Goal: Transaction & Acquisition: Purchase product/service

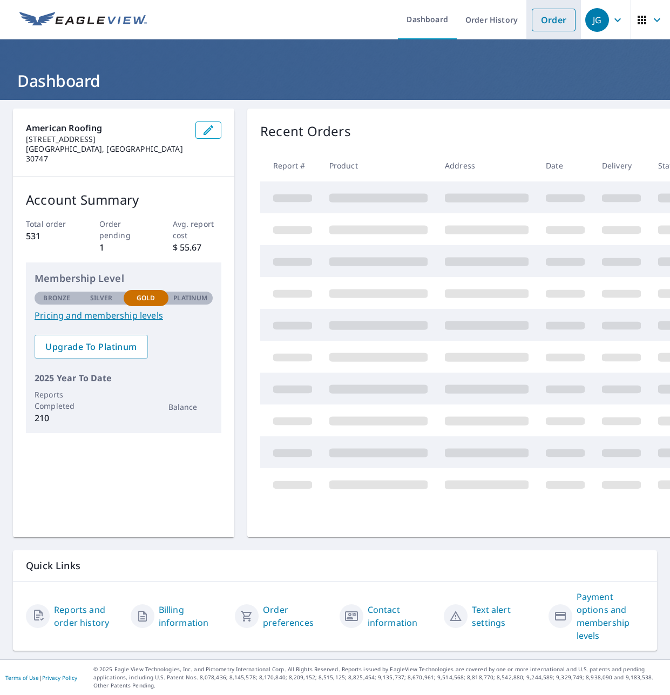
click at [550, 21] on link "Order" at bounding box center [554, 20] width 44 height 23
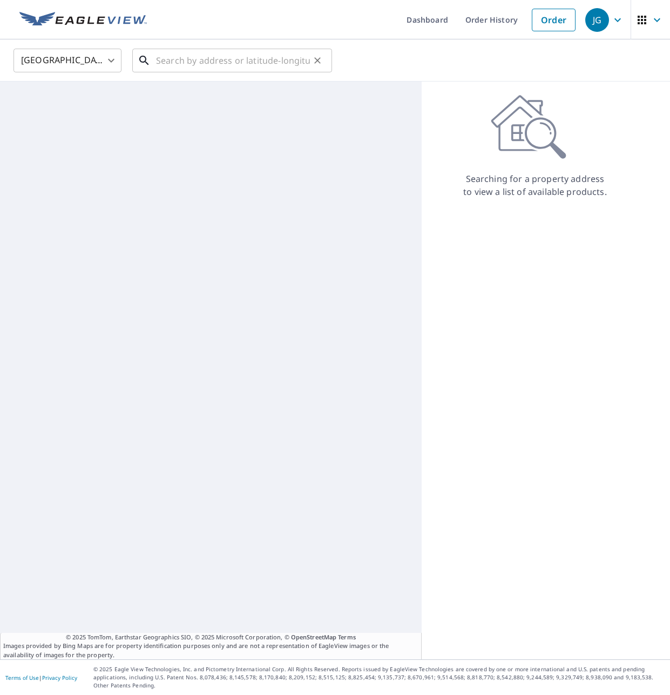
click at [256, 58] on input "text" at bounding box center [233, 60] width 154 height 30
paste input "[STREET_ADDRESS]"
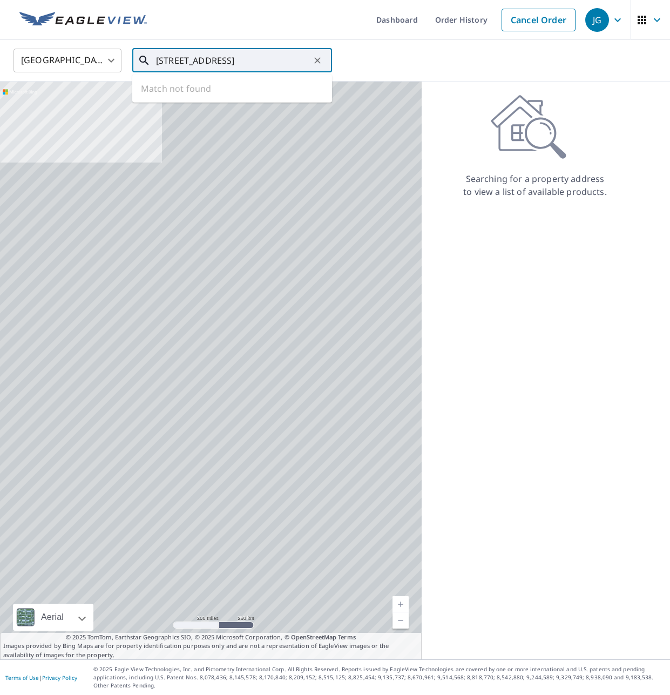
scroll to position [0, 8]
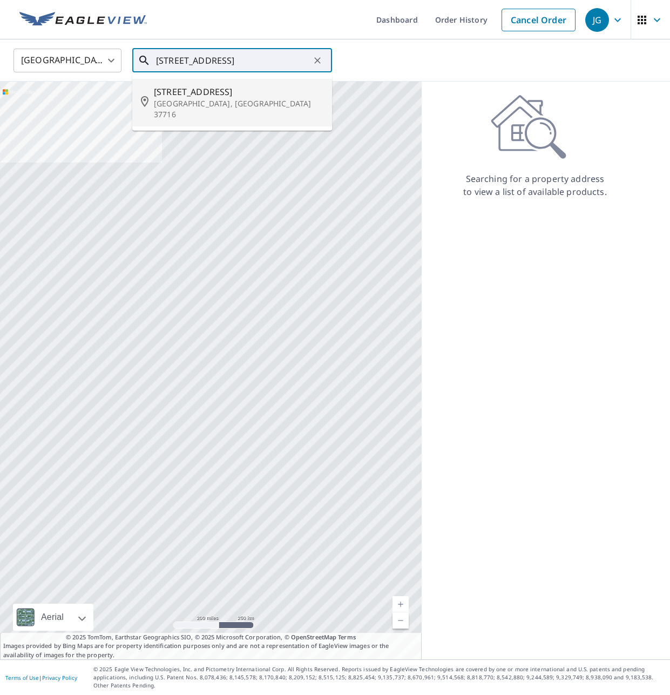
click at [228, 96] on span "[STREET_ADDRESS]" at bounding box center [238, 91] width 169 height 13
type input "[STREET_ADDRESS]"
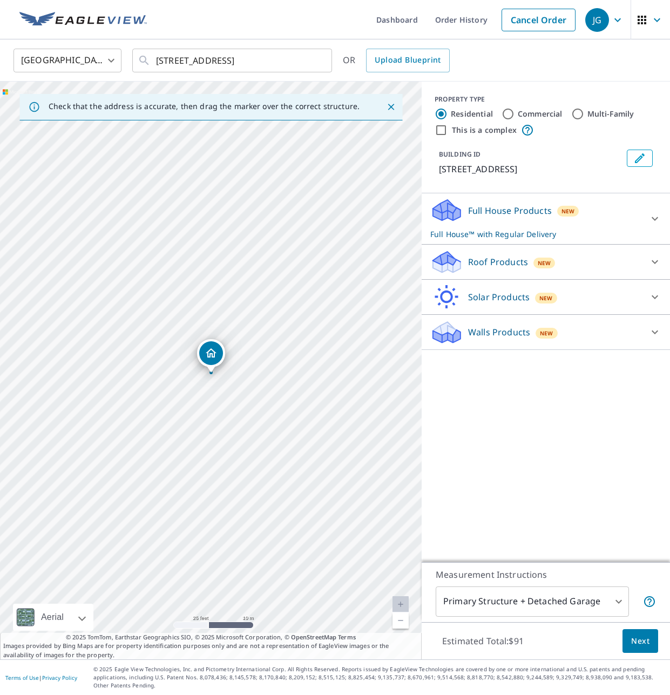
click at [502, 270] on div "Roof Products New" at bounding box center [536, 261] width 212 height 25
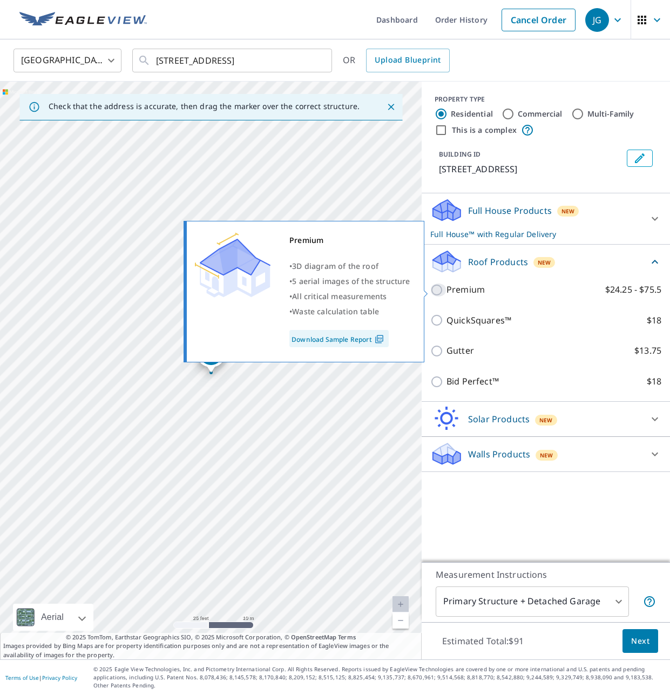
click at [442, 289] on input "Premium $24.25 - $75.5" at bounding box center [438, 289] width 16 height 13
checkbox input "true"
checkbox input "false"
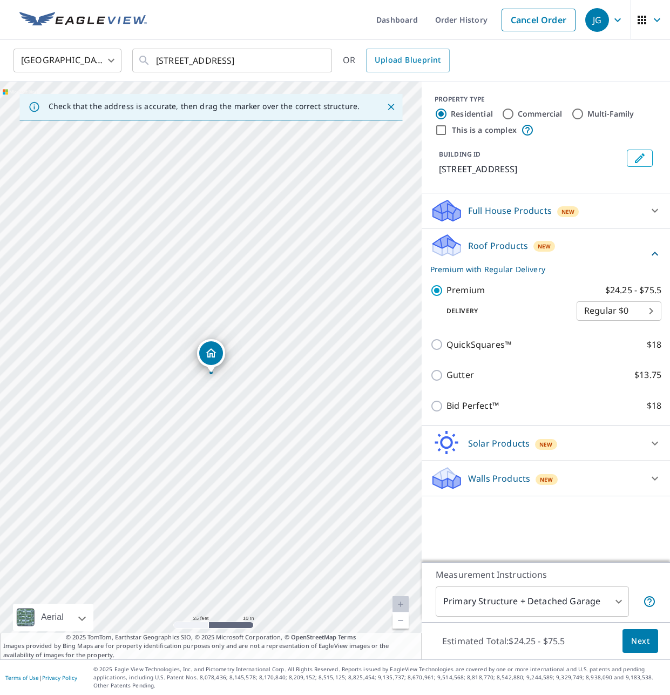
click at [639, 648] on span "Next" at bounding box center [640, 640] width 18 height 13
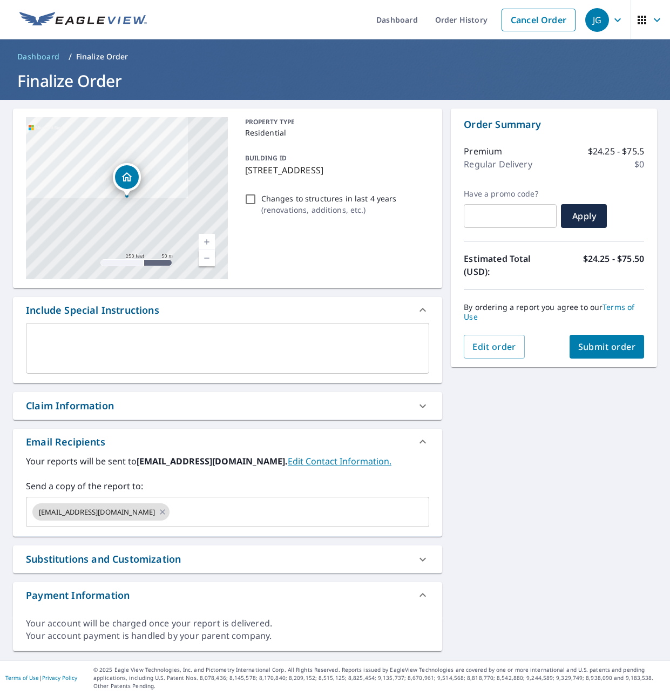
click at [249, 363] on textarea at bounding box center [227, 348] width 388 height 31
type textarea "p"
type textarea "x"
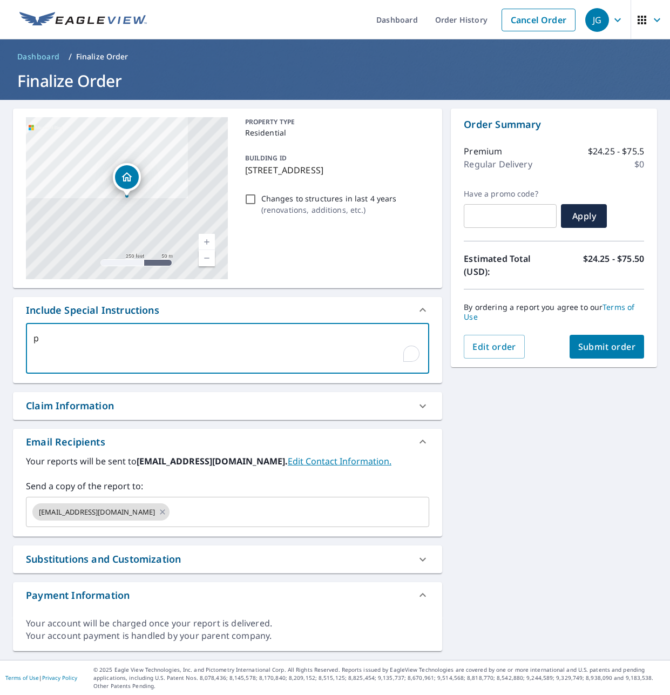
type textarea "pl"
type textarea "x"
type textarea "ple"
type textarea "x"
type textarea "plea"
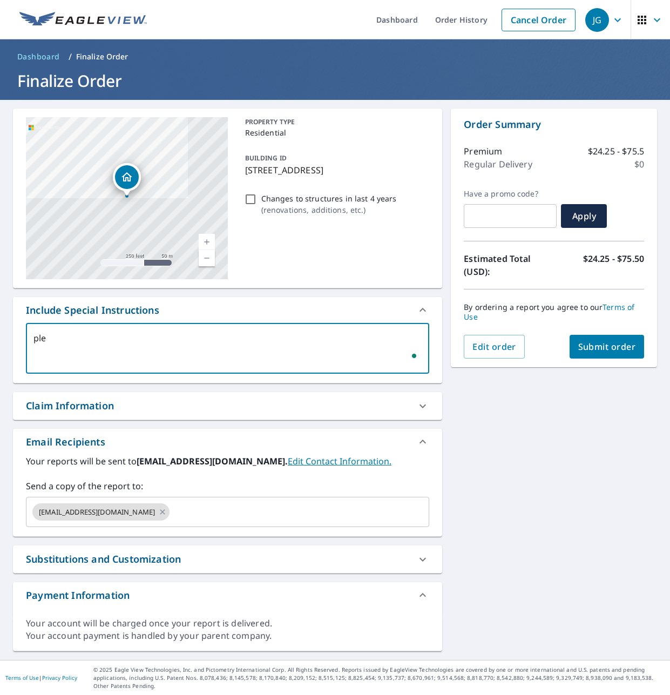
type textarea "x"
type textarea "pleas"
type textarea "x"
type textarea "please"
type textarea "x"
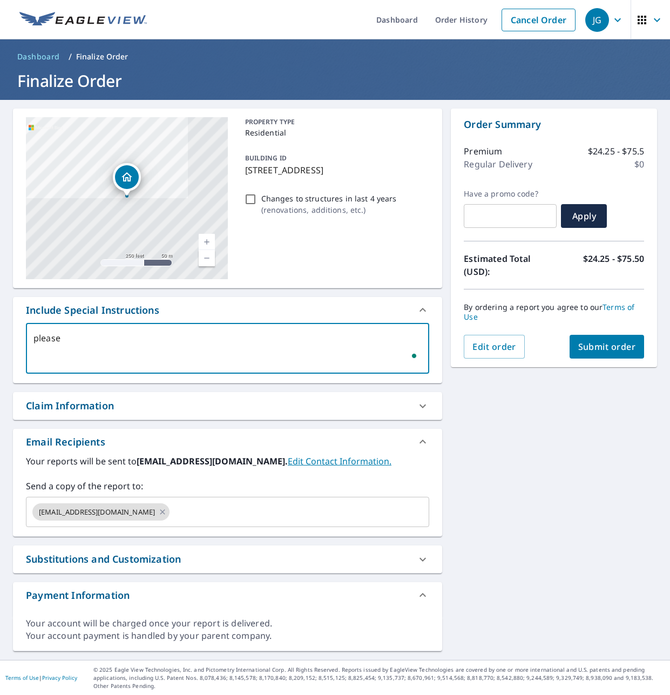
type textarea "please"
type textarea "x"
type textarea "please i"
type textarea "x"
type textarea "please incl"
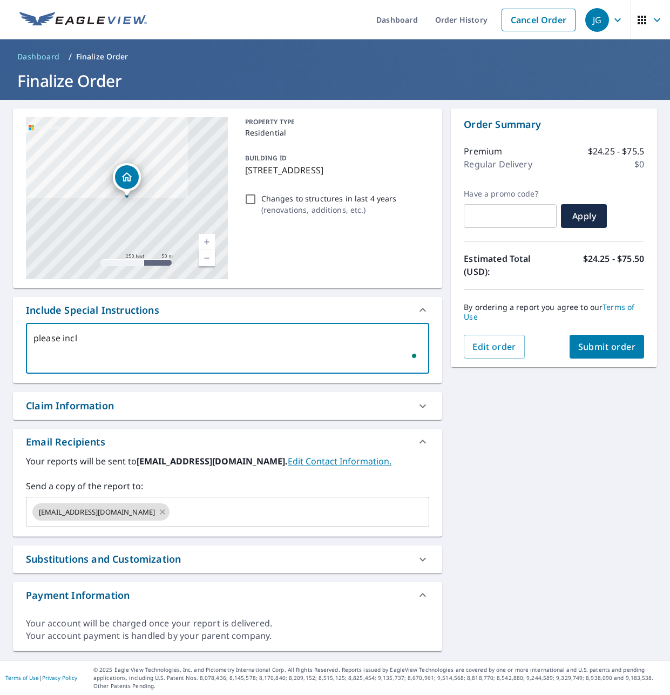
type textarea "x"
type textarea "please inclu"
type textarea "x"
type textarea "please includ"
type textarea "x"
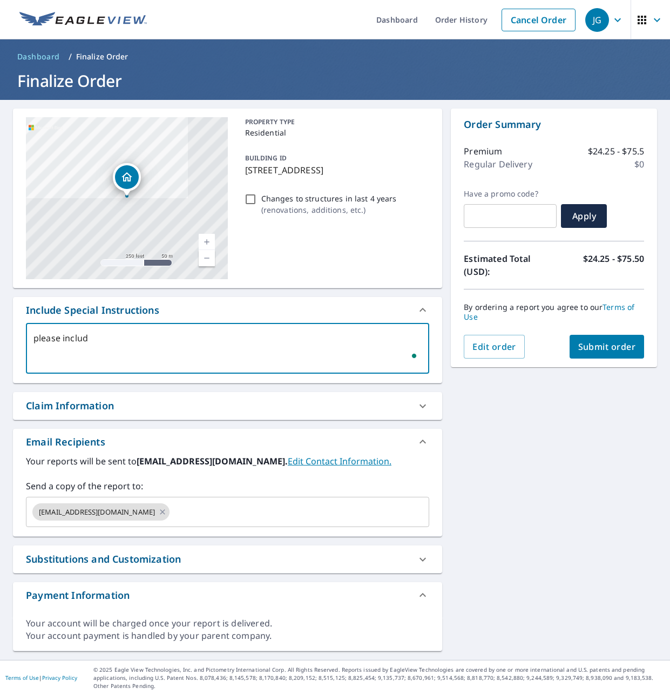
type textarea "please include"
type textarea "x"
type textarea "please include"
type textarea "x"
type textarea "please include d"
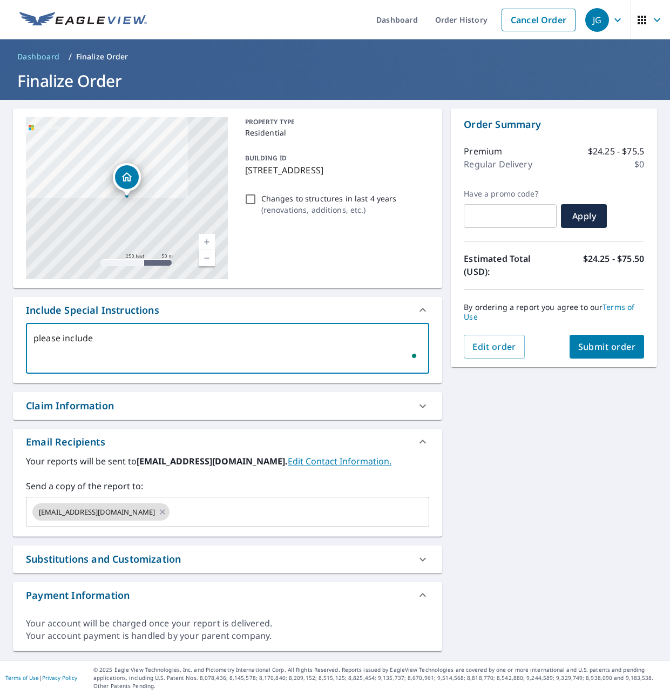
type textarea "x"
type textarea "please include de"
type textarea "x"
type textarea "please include det"
type textarea "x"
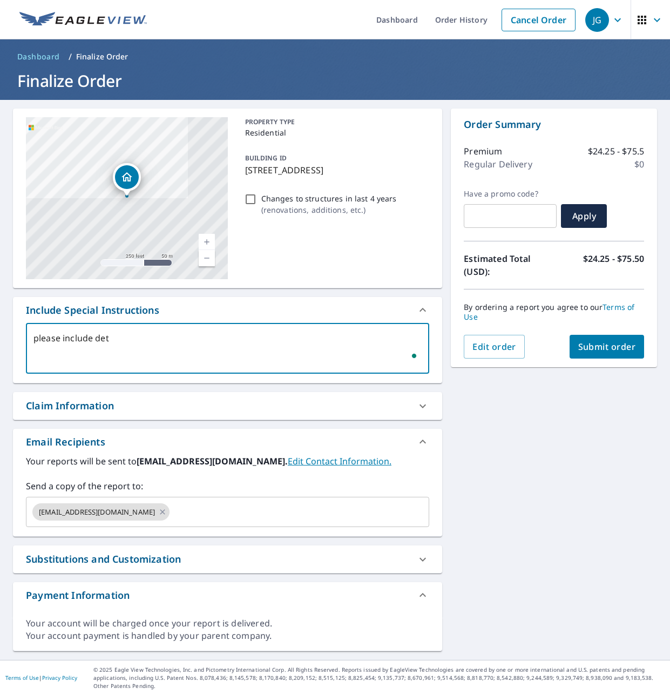
type textarea "please include deta"
type textarea "x"
type textarea "please include detac"
type textarea "x"
type textarea "please include detach"
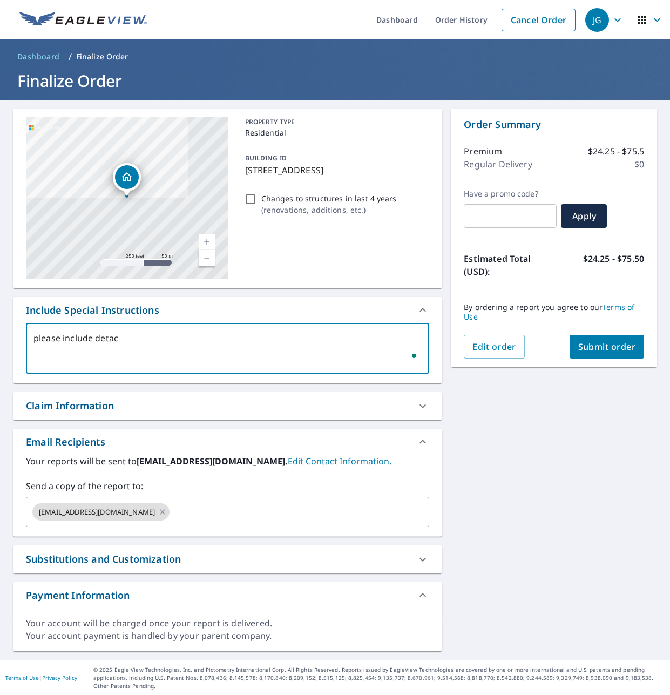
type textarea "x"
type textarea "please include detache"
type textarea "x"
type textarea "please include detached"
type textarea "x"
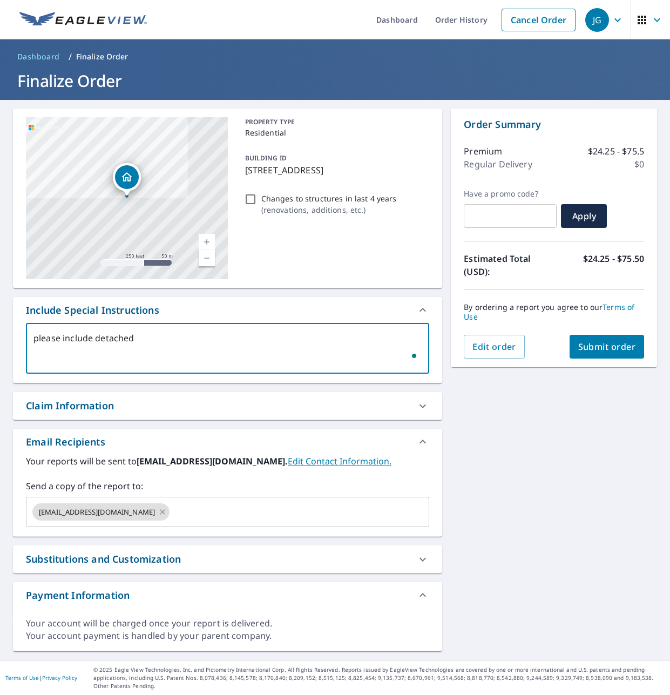
type textarea "please include detached"
type textarea "x"
type textarea "please include detached s"
type textarea "x"
type textarea "please include detached st"
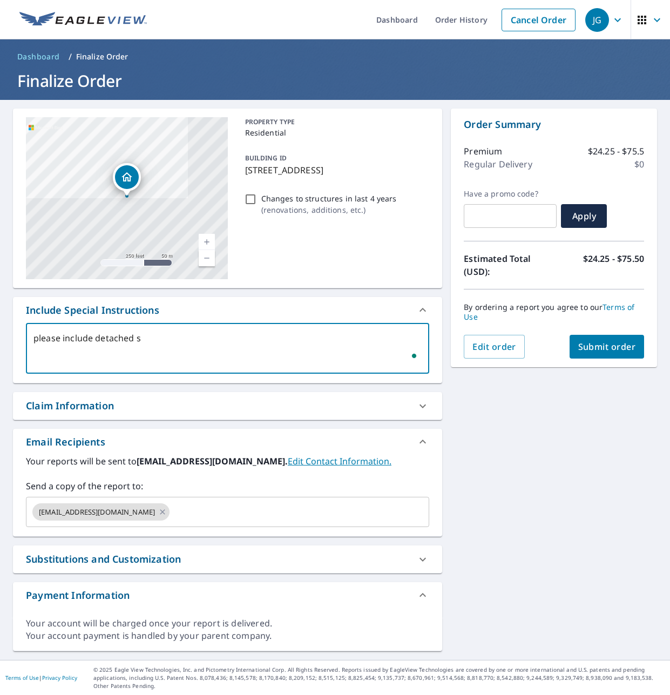
type textarea "x"
type textarea "please include detached str"
type textarea "x"
type textarea "please include detached stru"
type textarea "x"
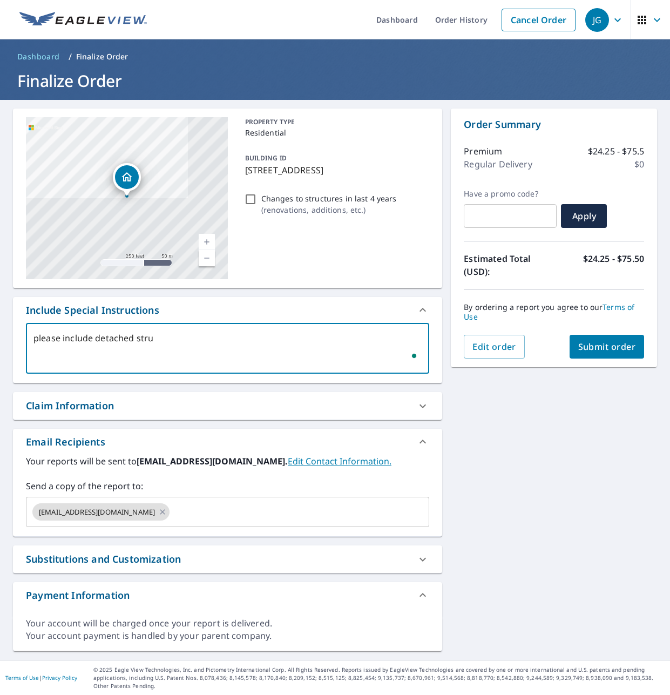
type textarea "please include detached struc"
type textarea "x"
type textarea "please include detached struct"
type textarea "x"
type textarea "please include detached structu"
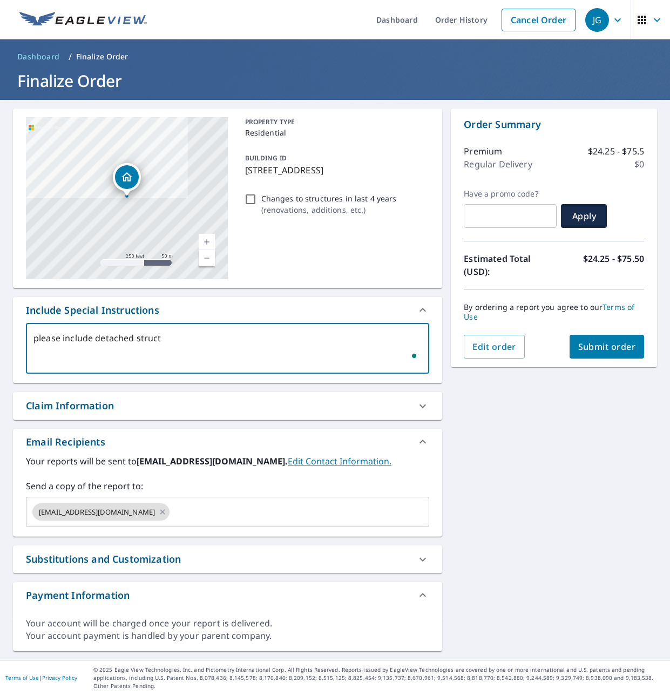
type textarea "x"
type textarea "please include detached structur"
type textarea "x"
type textarea "please include detached structure"
type textarea "x"
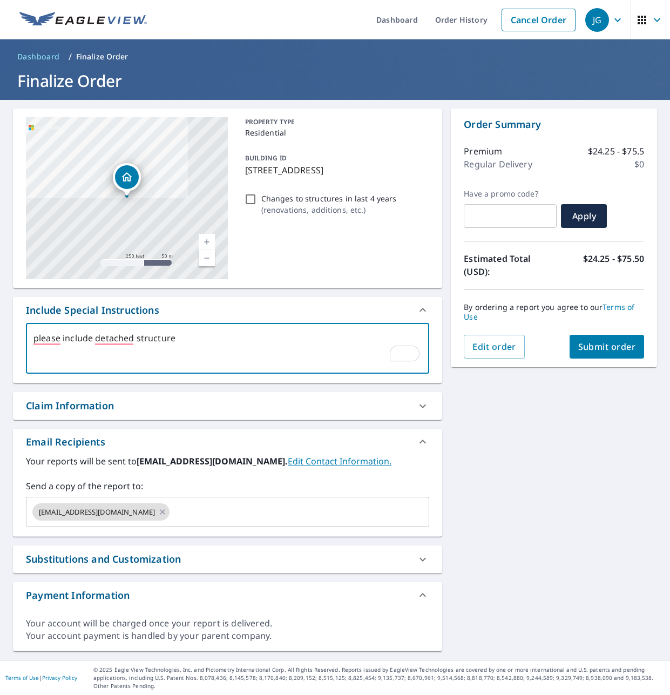
type textarea "please include detached structure"
click at [600, 352] on button "Submit order" at bounding box center [606, 347] width 75 height 24
type textarea "x"
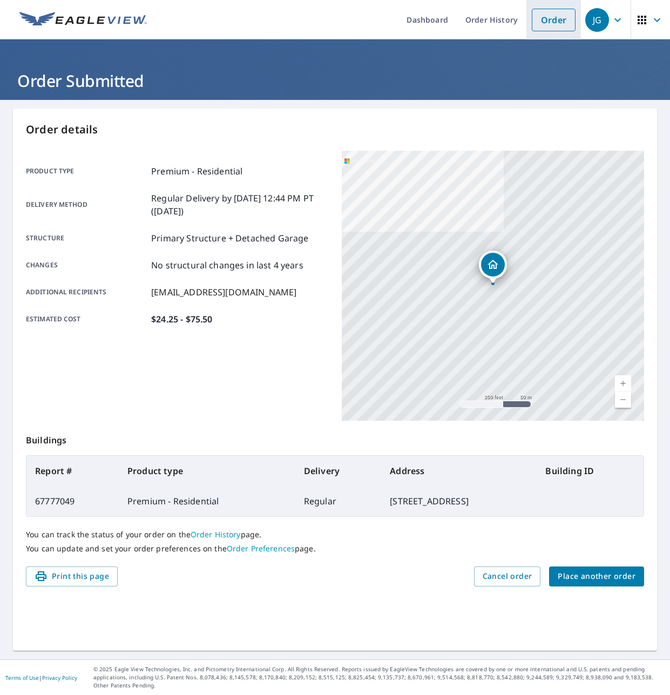
click at [549, 21] on link "Order" at bounding box center [554, 20] width 44 height 23
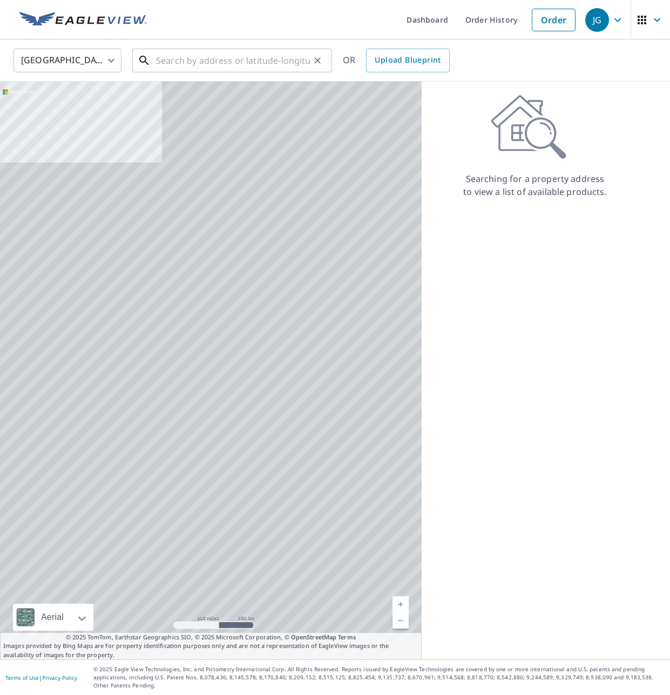
click at [265, 57] on input "text" at bounding box center [233, 60] width 154 height 30
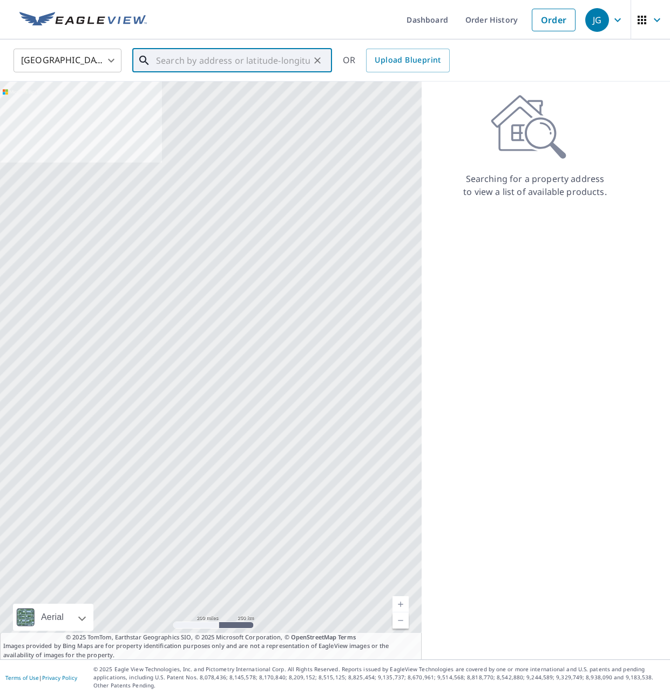
paste input "[STREET_ADDRESS][PERSON_NAME]"
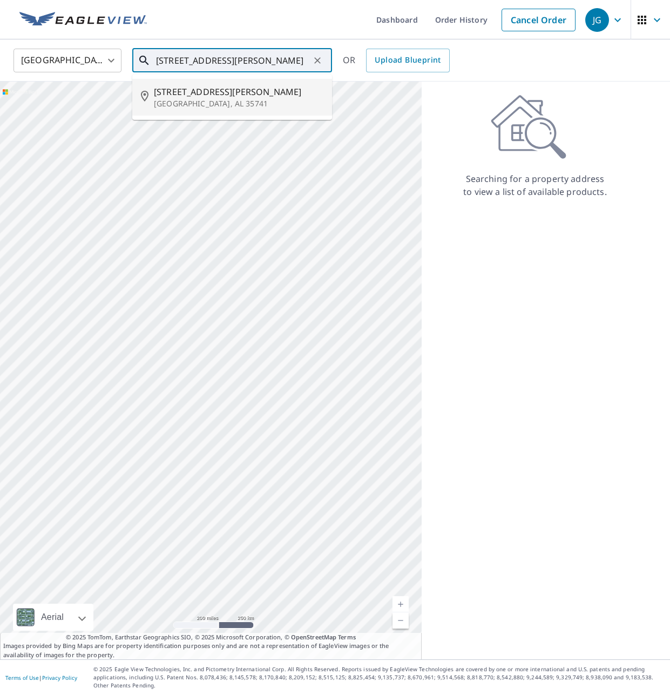
click at [234, 88] on span "[STREET_ADDRESS][PERSON_NAME]" at bounding box center [238, 91] width 169 height 13
type input "[STREET_ADDRESS][PERSON_NAME]"
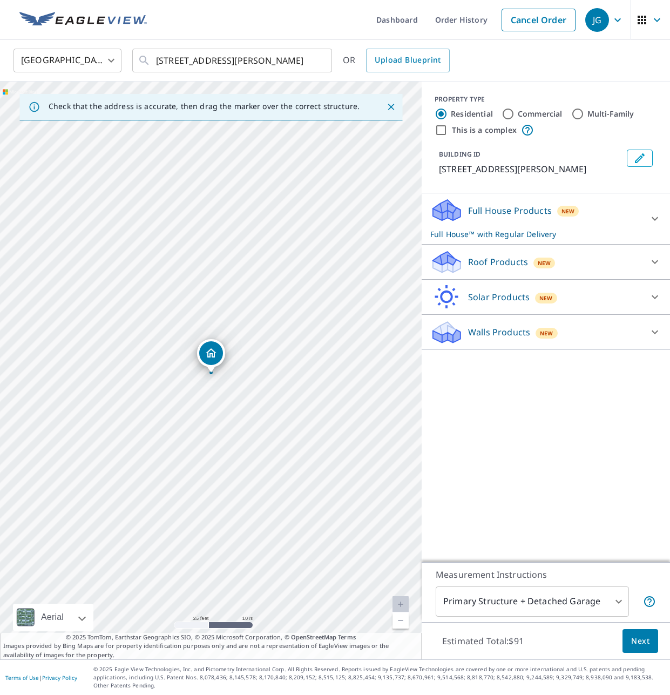
drag, startPoint x: 530, startPoint y: 263, endPoint x: 494, endPoint y: 277, distance: 38.1
click at [529, 264] on div "Roof Products New" at bounding box center [536, 261] width 212 height 25
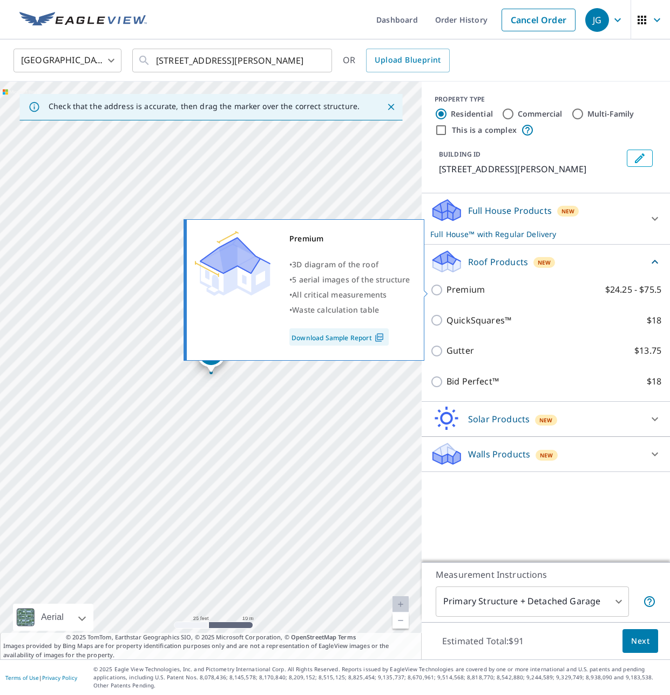
drag, startPoint x: 469, startPoint y: 285, endPoint x: 564, endPoint y: 444, distance: 185.0
click at [469, 285] on p "Premium" at bounding box center [465, 289] width 38 height 13
click at [446, 285] on input "Premium $24.25 - $75.5" at bounding box center [438, 289] width 16 height 13
checkbox input "true"
checkbox input "false"
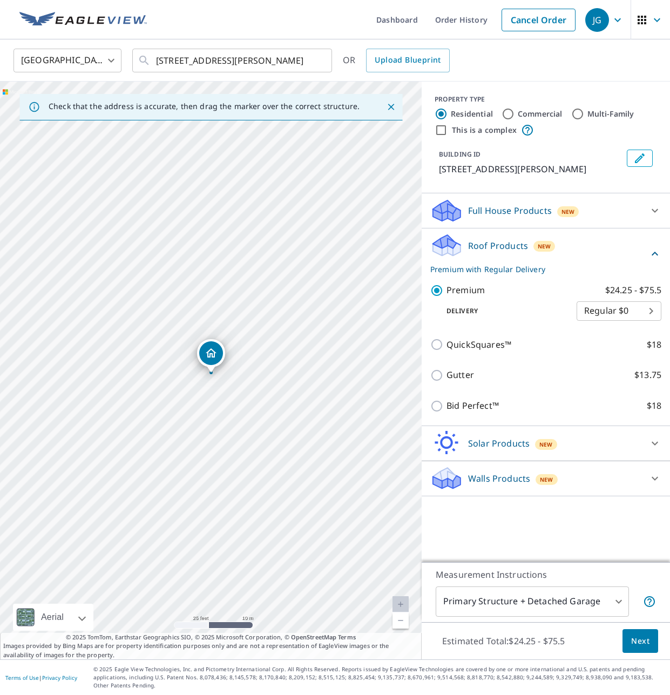
click at [635, 640] on button "Next" at bounding box center [640, 641] width 36 height 24
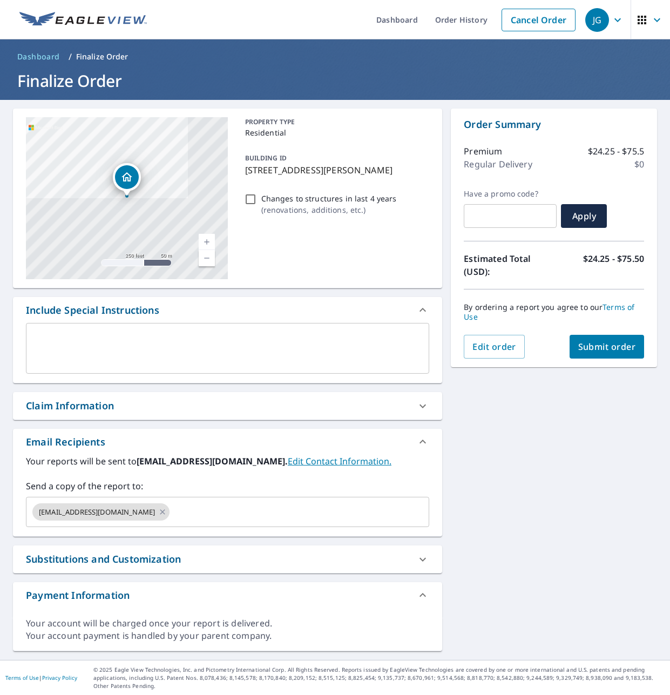
click at [603, 358] on div "Order Summary Premium $24.25 - $75.5 Regular Delivery $0 Have a promo code? ​ A…" at bounding box center [554, 237] width 206 height 259
click at [603, 352] on button "Submit order" at bounding box center [606, 347] width 75 height 24
